Goal: Check status: Check status

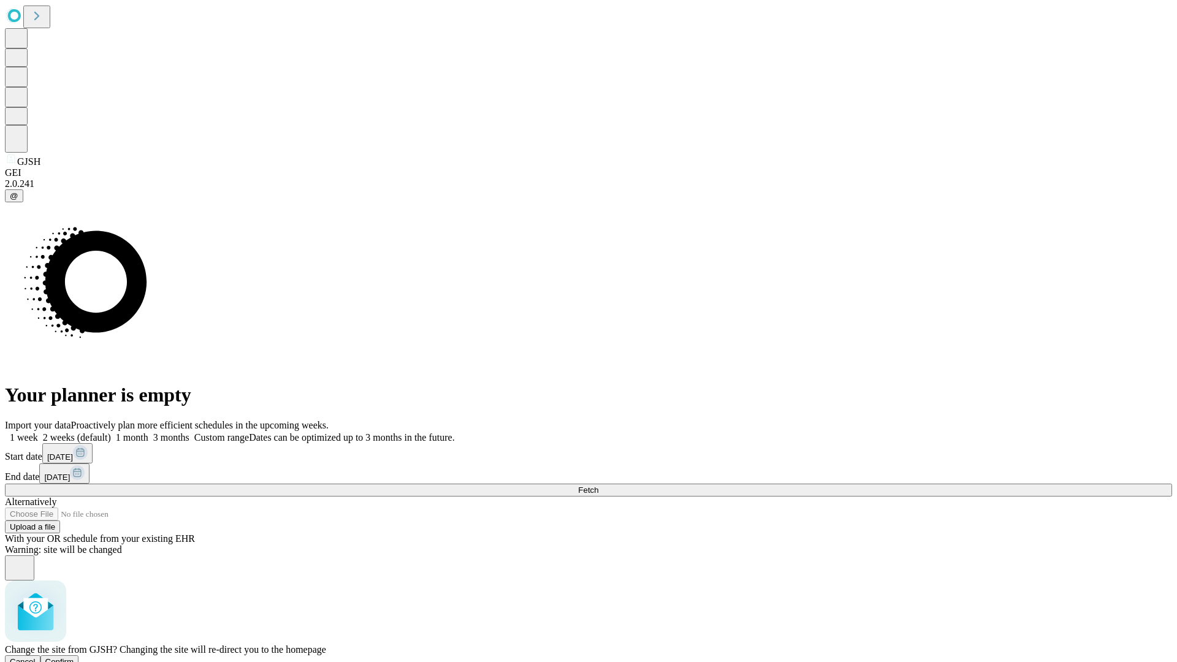
click at [74, 657] on span "Confirm" at bounding box center [59, 661] width 29 height 9
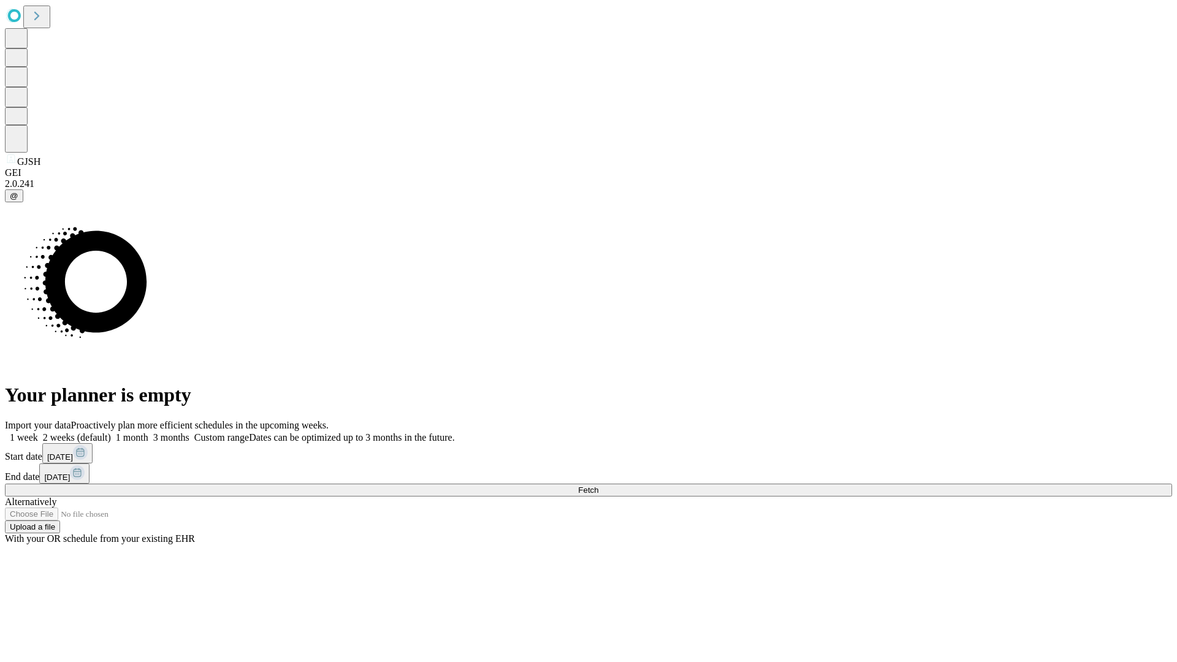
click at [148, 432] on label "1 month" at bounding box center [129, 437] width 37 height 10
click at [598, 485] on span "Fetch" at bounding box center [588, 489] width 20 height 9
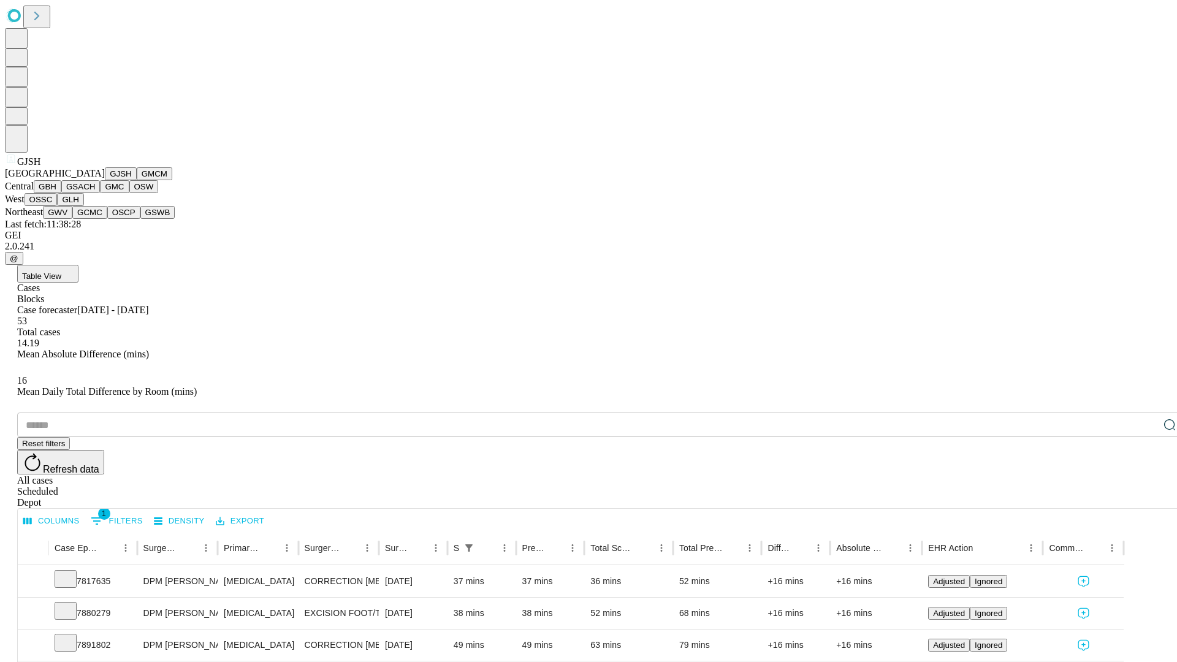
click at [137, 180] on button "GMCM" at bounding box center [155, 173] width 36 height 13
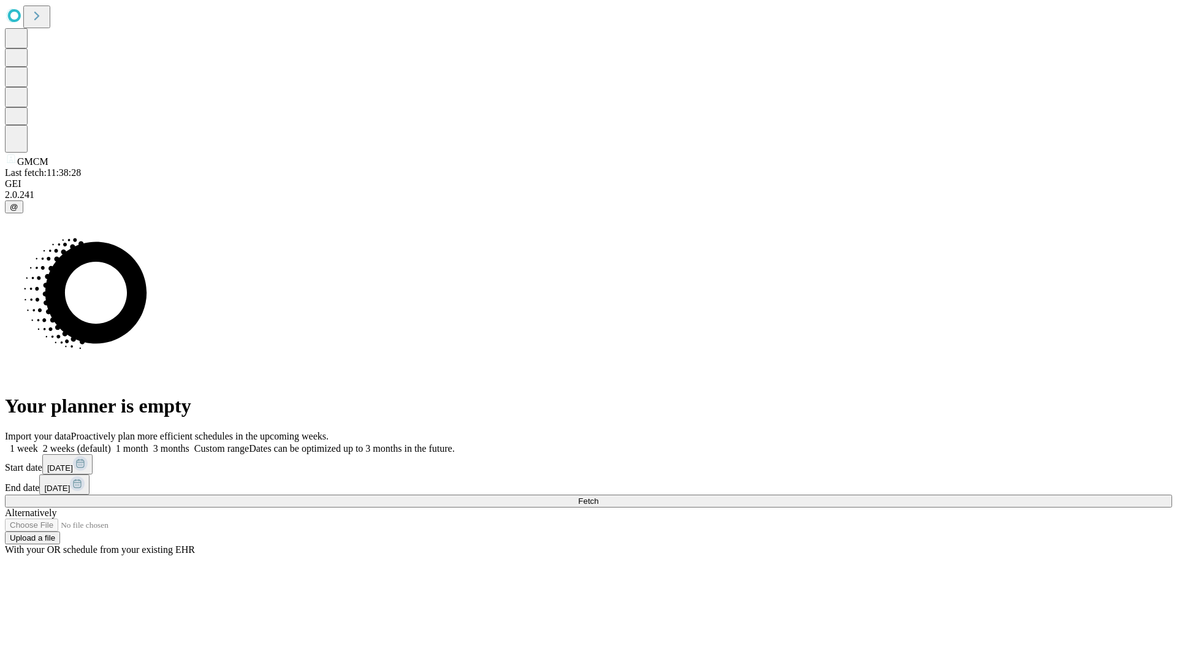
click at [148, 443] on label "1 month" at bounding box center [129, 448] width 37 height 10
click at [598, 496] on span "Fetch" at bounding box center [588, 500] width 20 height 9
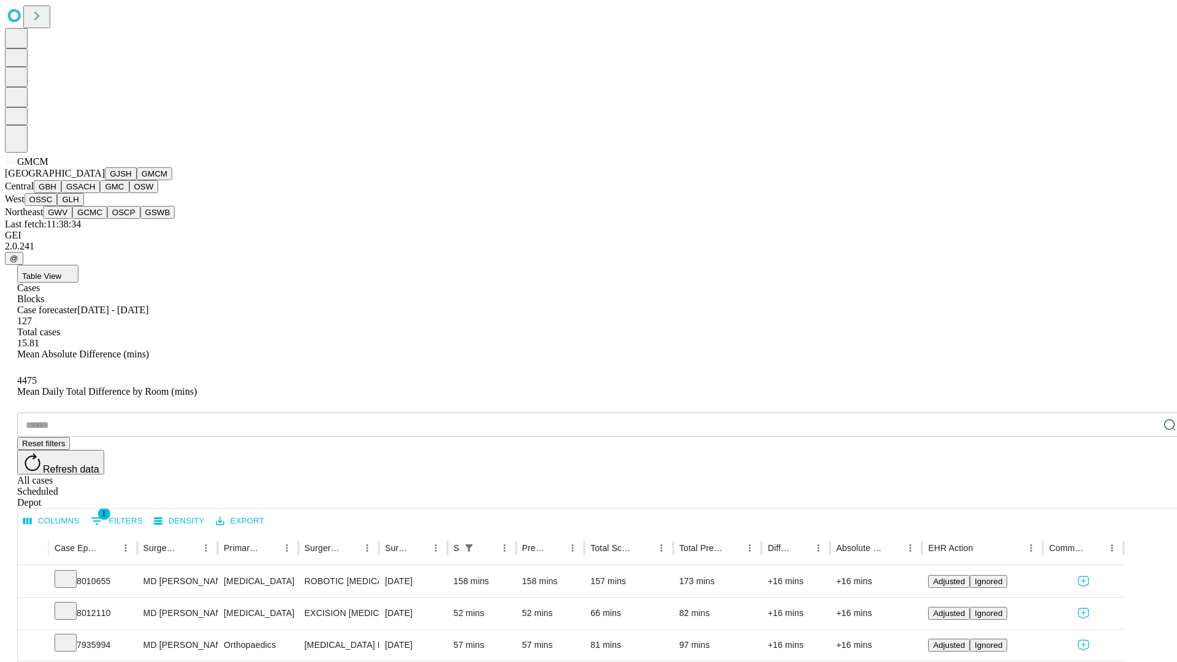
click at [61, 193] on button "GBH" at bounding box center [48, 186] width 28 height 13
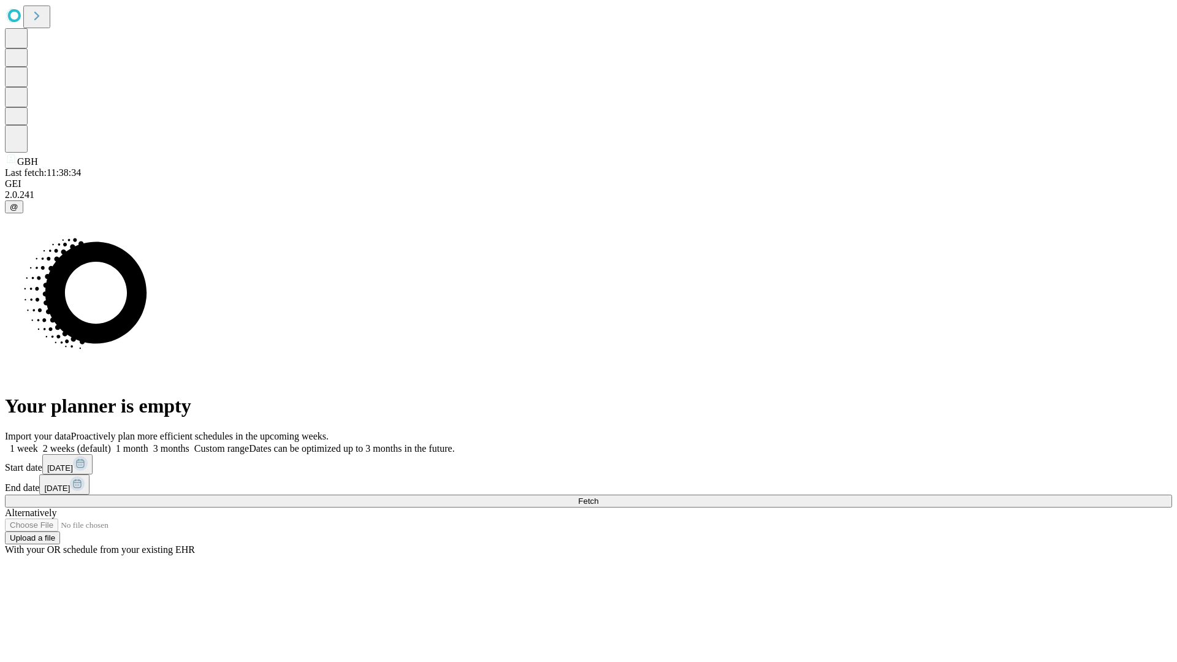
click at [148, 443] on label "1 month" at bounding box center [129, 448] width 37 height 10
click at [598, 496] on span "Fetch" at bounding box center [588, 500] width 20 height 9
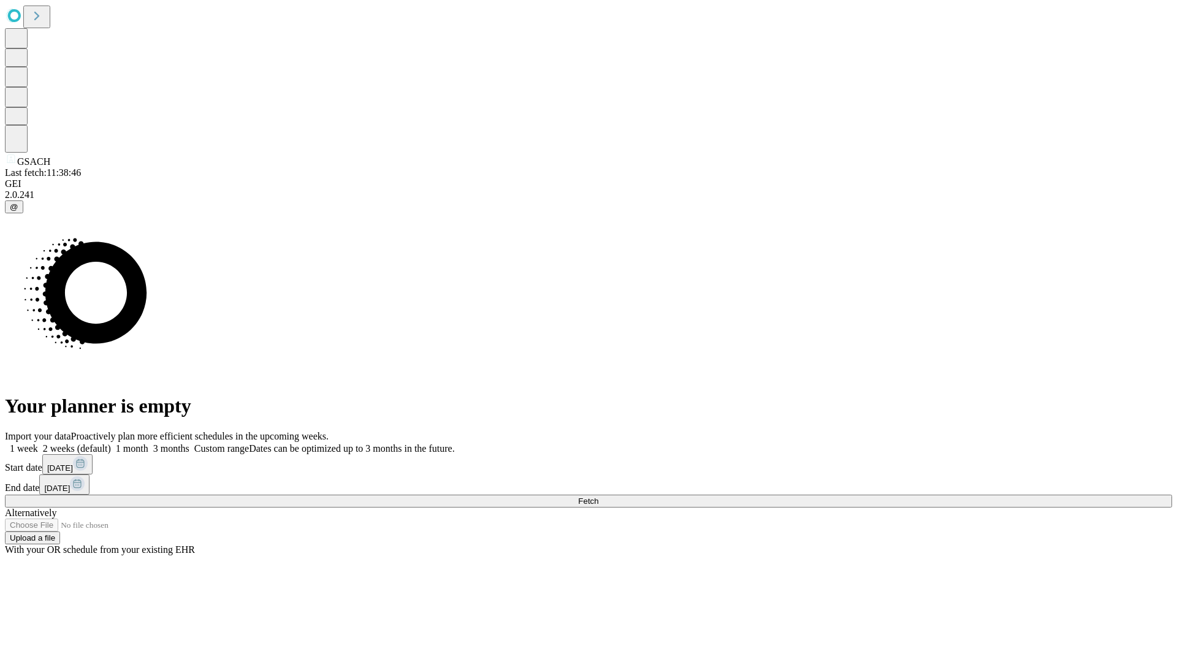
click at [148, 443] on label "1 month" at bounding box center [129, 448] width 37 height 10
click at [598, 496] on span "Fetch" at bounding box center [588, 500] width 20 height 9
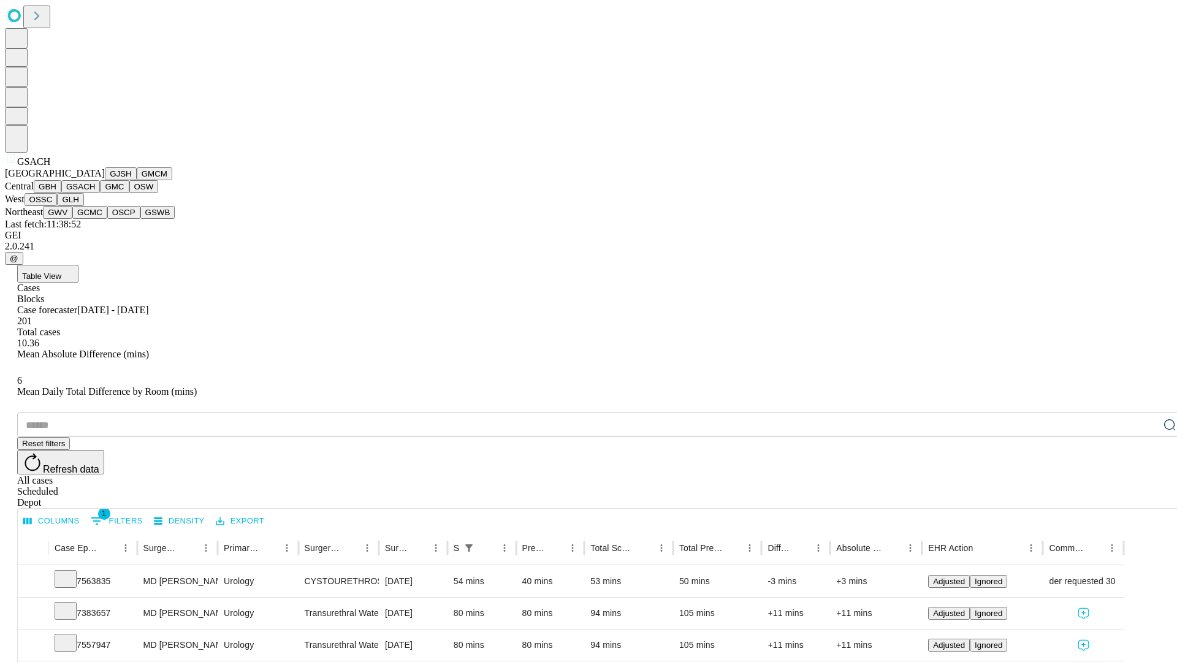
click at [100, 193] on button "GMC" at bounding box center [114, 186] width 29 height 13
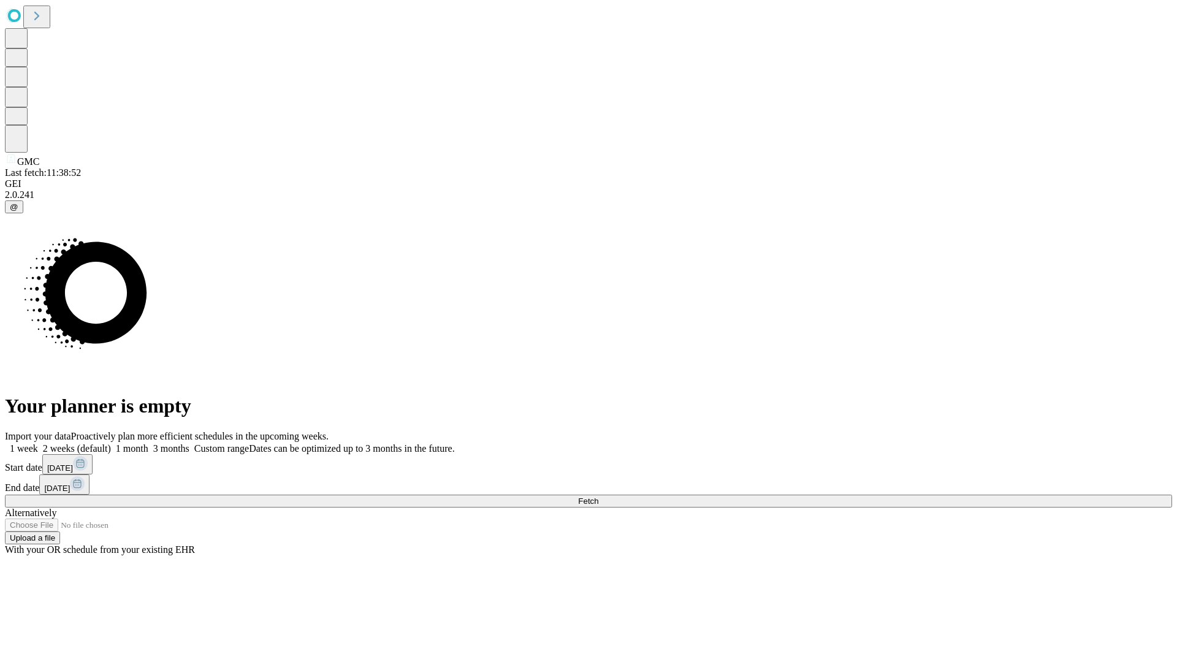
click at [148, 443] on label "1 month" at bounding box center [129, 448] width 37 height 10
click at [598, 496] on span "Fetch" at bounding box center [588, 500] width 20 height 9
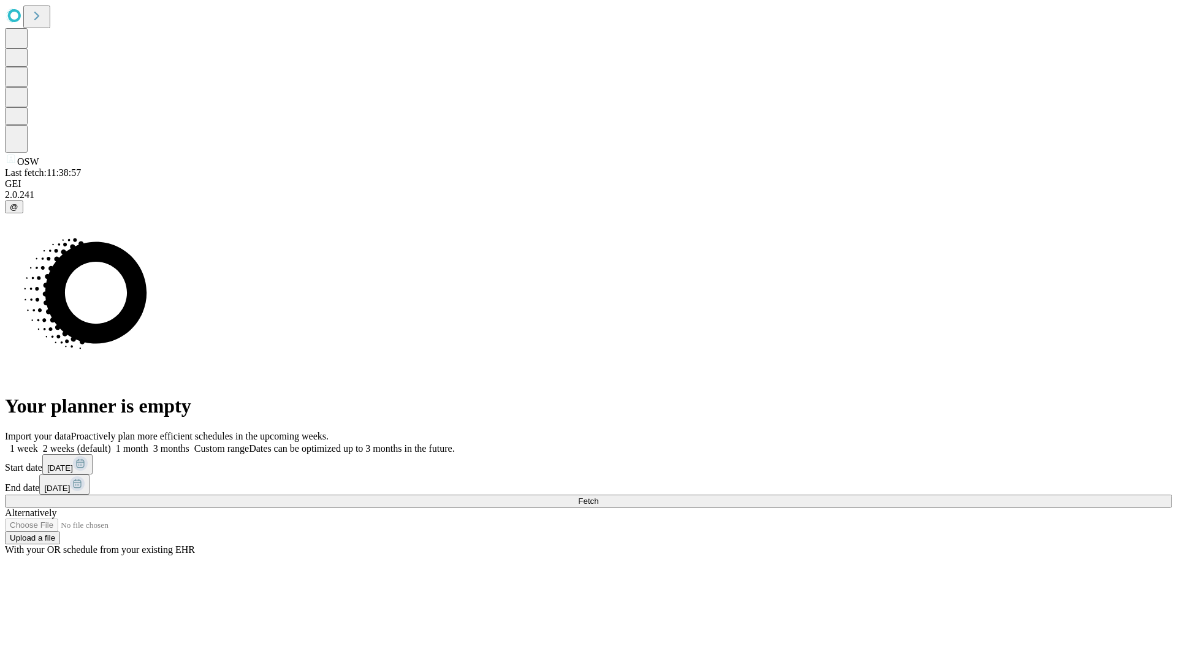
click at [148, 443] on label "1 month" at bounding box center [129, 448] width 37 height 10
click at [598, 496] on span "Fetch" at bounding box center [588, 500] width 20 height 9
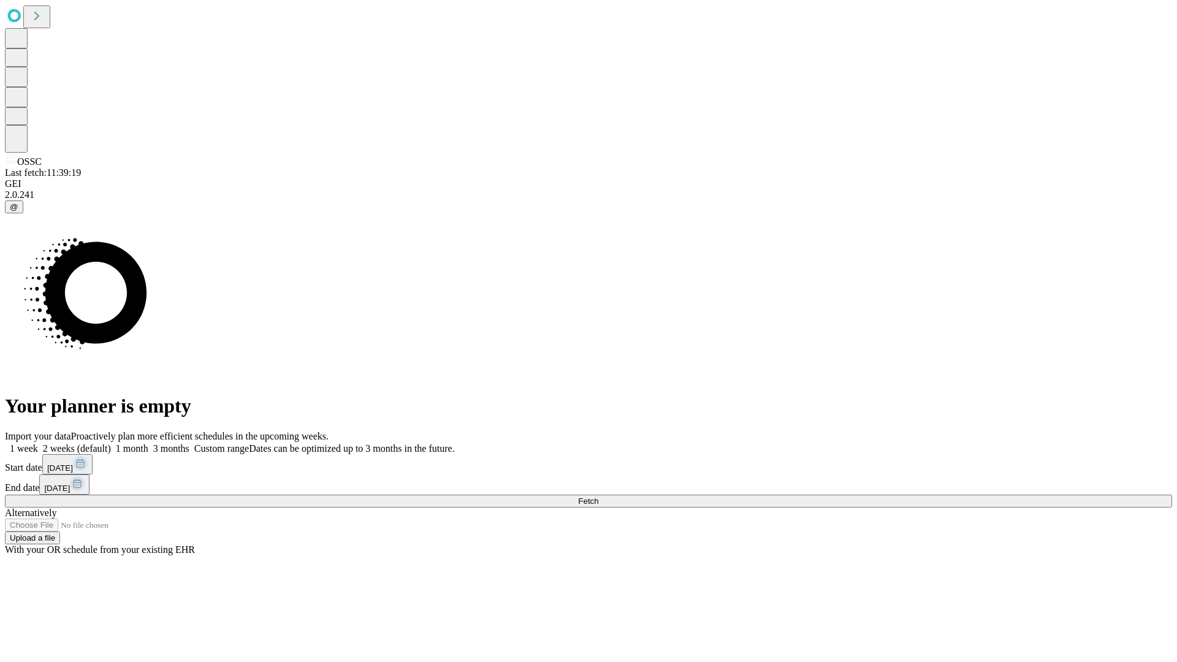
click at [598, 496] on span "Fetch" at bounding box center [588, 500] width 20 height 9
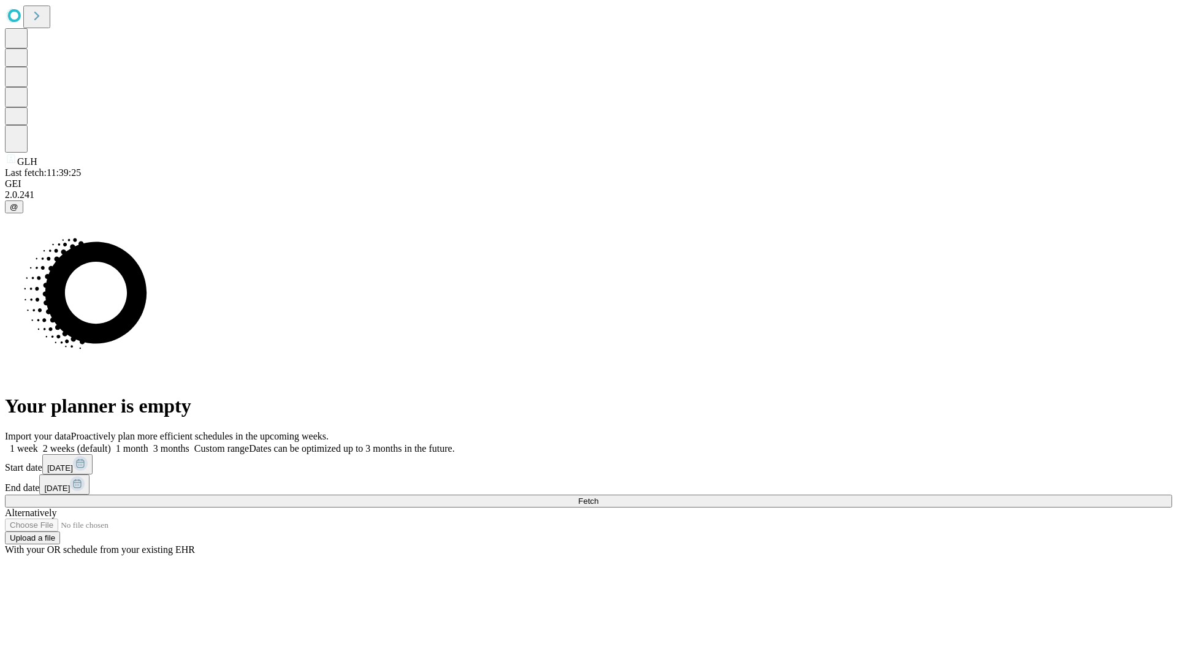
click at [148, 443] on label "1 month" at bounding box center [129, 448] width 37 height 10
click at [598, 496] on span "Fetch" at bounding box center [588, 500] width 20 height 9
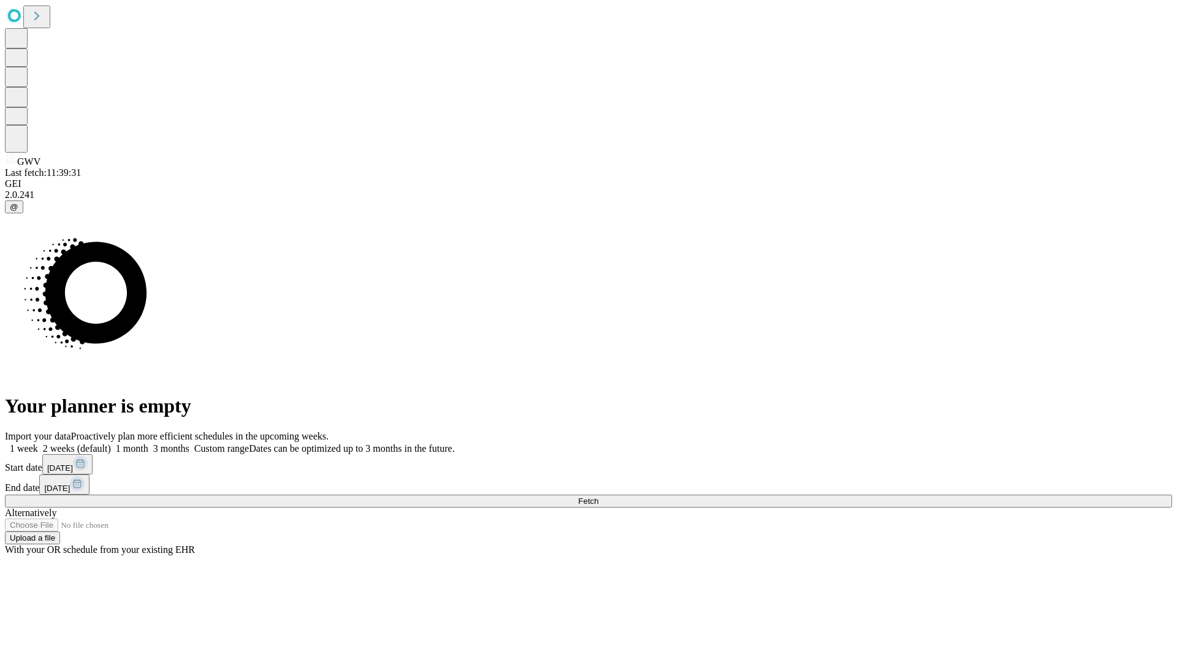
click at [148, 443] on label "1 month" at bounding box center [129, 448] width 37 height 10
click at [598, 496] on span "Fetch" at bounding box center [588, 500] width 20 height 9
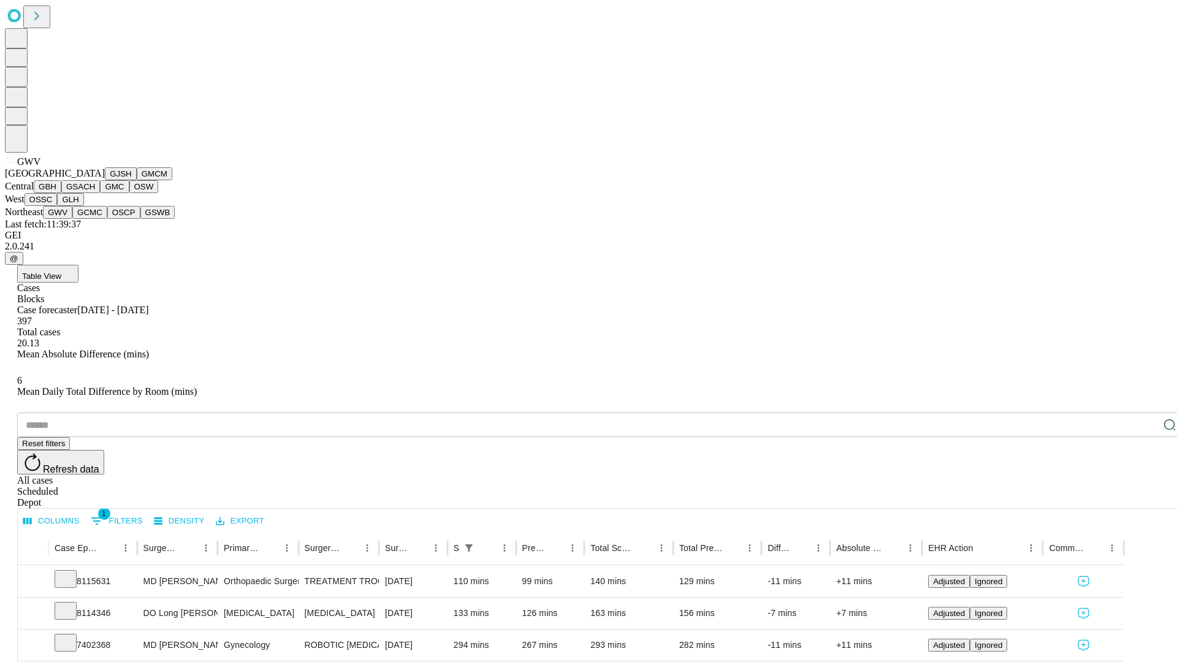
click at [95, 219] on button "GCMC" at bounding box center [89, 212] width 35 height 13
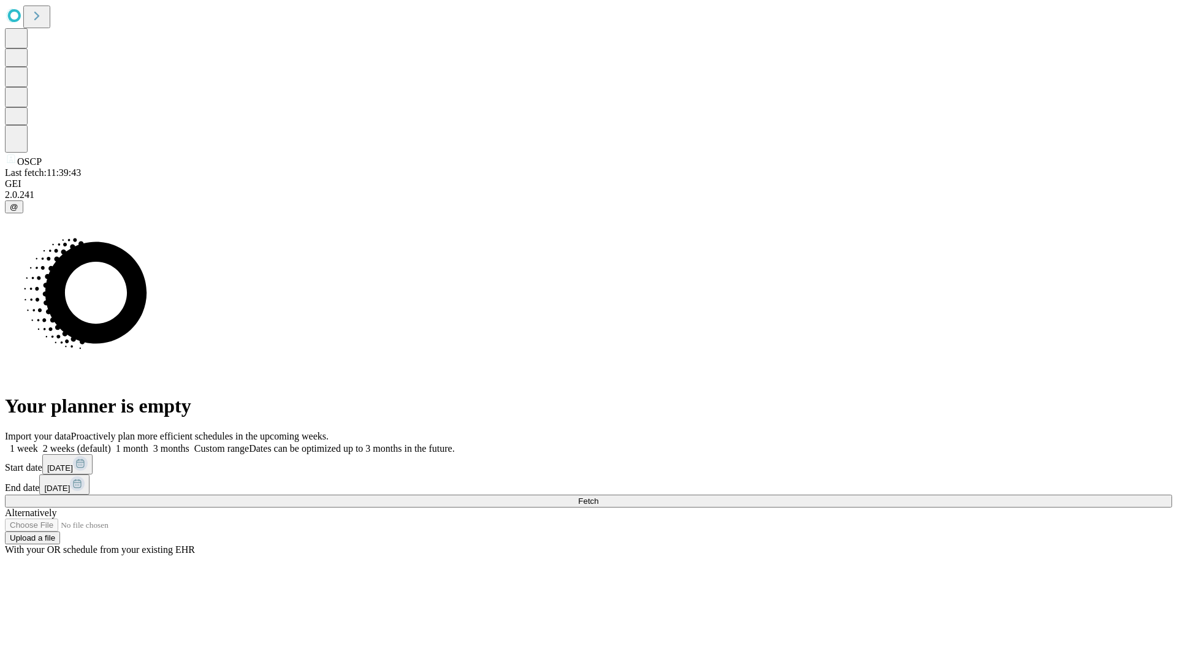
click at [148, 443] on label "1 month" at bounding box center [129, 448] width 37 height 10
click at [598, 496] on span "Fetch" at bounding box center [588, 500] width 20 height 9
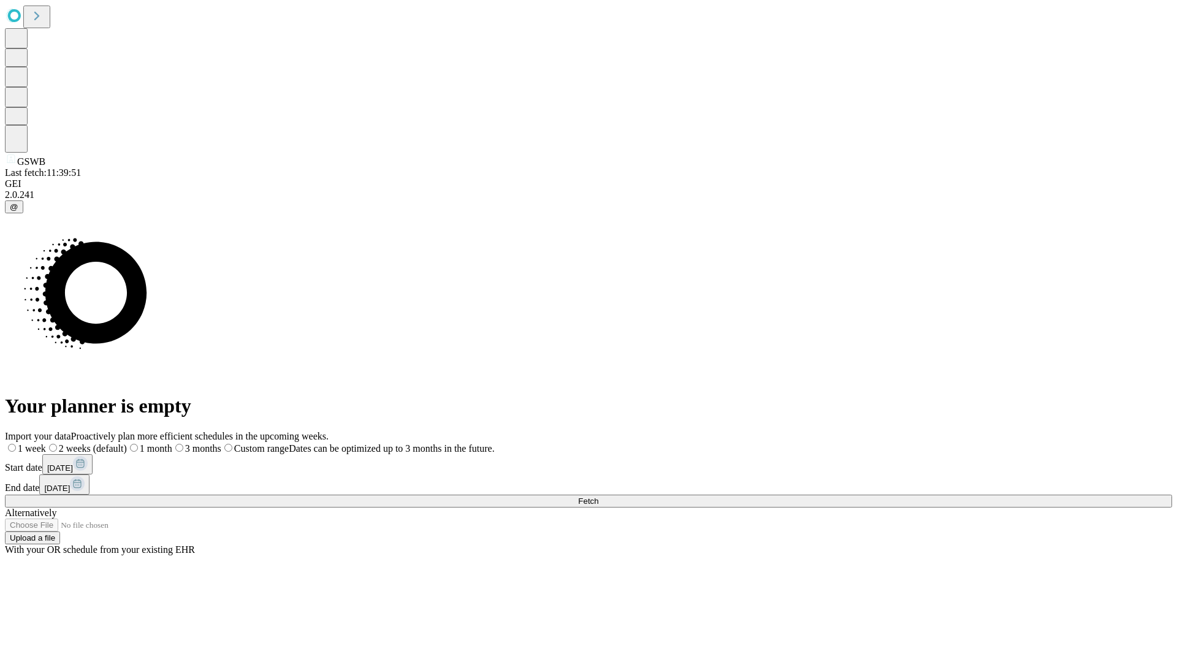
click at [172, 443] on label "1 month" at bounding box center [149, 448] width 45 height 10
click at [598, 496] on span "Fetch" at bounding box center [588, 500] width 20 height 9
